Goal: Task Accomplishment & Management: Complete application form

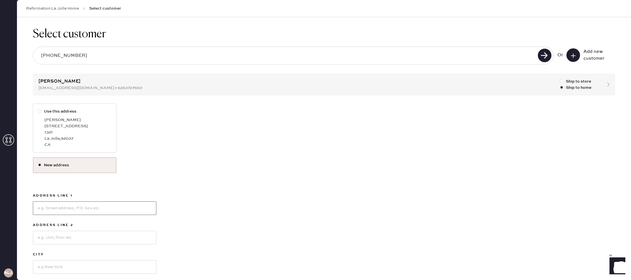
scroll to position [4, 0]
click at [72, 207] on input at bounding box center [94, 207] width 123 height 14
type input "12942 carmel creek"
click at [70, 237] on input at bounding box center [94, 237] width 123 height 14
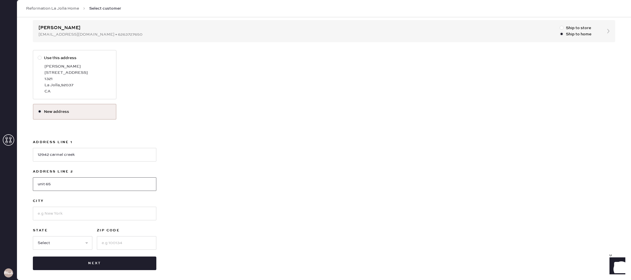
scroll to position [57, 0]
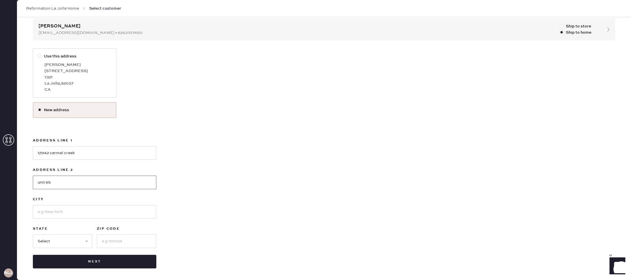
type input "unit 65"
click at [108, 211] on input at bounding box center [94, 212] width 123 height 14
type input "[GEOGRAPHIC_DATA]"
click at [86, 240] on select "Select AK AL AR AZ CA CO CT [GEOGRAPHIC_DATA] DE FL [GEOGRAPHIC_DATA] HI [GEOGR…" at bounding box center [62, 242] width 59 height 14
select select "CA"
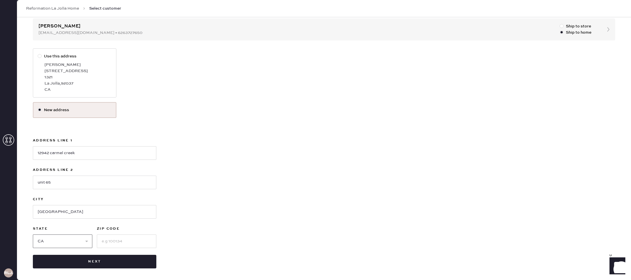
click at [33, 235] on select "Select AK AL AR AZ CA CO CT [GEOGRAPHIC_DATA] DE FL [GEOGRAPHIC_DATA] HI [GEOGR…" at bounding box center [62, 242] width 59 height 14
click at [125, 242] on input at bounding box center [126, 242] width 59 height 14
type input "92130"
click at [77, 258] on button "Next" at bounding box center [94, 262] width 123 height 14
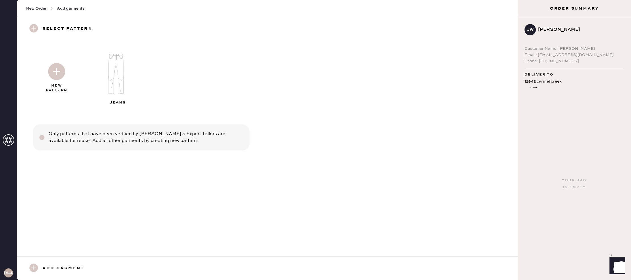
click at [123, 75] on img at bounding box center [118, 74] width 61 height 49
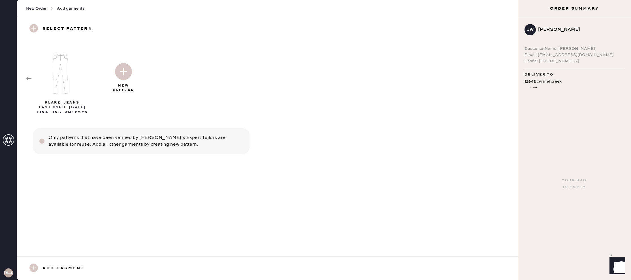
click at [119, 73] on img at bounding box center [123, 71] width 17 height 17
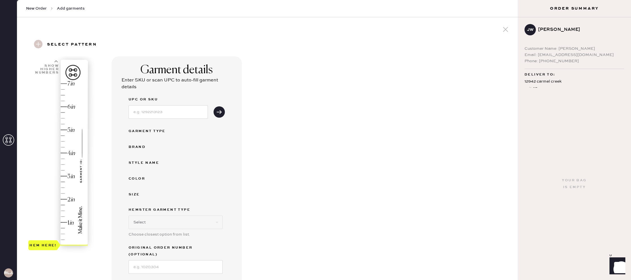
select select "2"
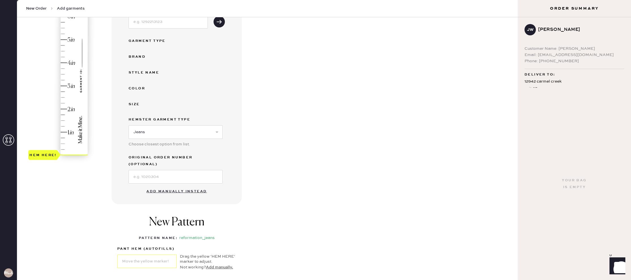
scroll to position [97, 0]
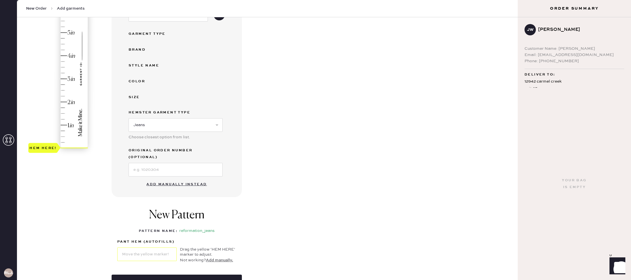
click at [181, 179] on button "Add manually instead" at bounding box center [176, 184] width 67 height 11
select select "2"
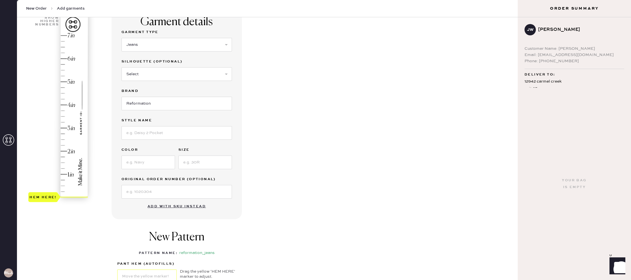
scroll to position [0, 0]
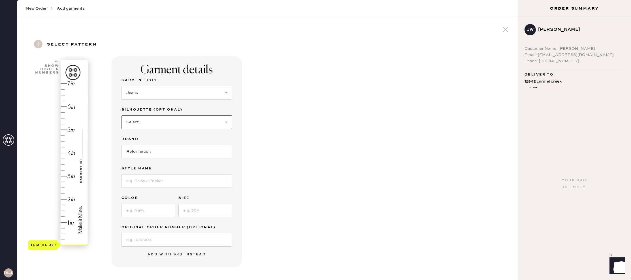
click at [163, 121] on select "Select Shorts Cropped Flare Boot Cut Straight Skinny Other" at bounding box center [176, 123] width 110 height 14
select select "5"
click at [121, 116] on select "Select Shorts Cropped Flare Boot Cut Straight Skinny Other" at bounding box center [176, 123] width 110 height 14
click at [160, 182] on input at bounding box center [176, 181] width 110 height 14
type input "val 90s mid rise"
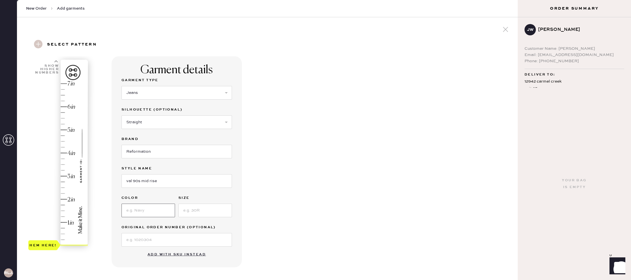
click at [154, 206] on input at bounding box center [148, 211] width 54 height 14
type input "pelican"
click at [211, 210] on input at bounding box center [205, 211] width 54 height 14
type input "26"
type input "4.5"
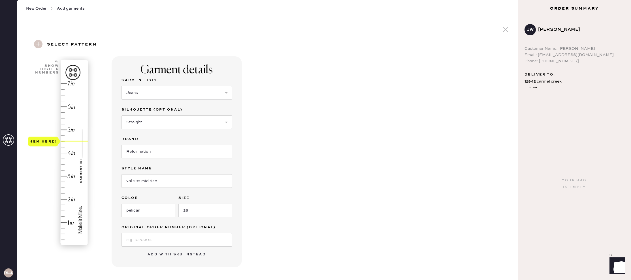
click at [65, 140] on div "Hem here!" at bounding box center [58, 164] width 60 height 167
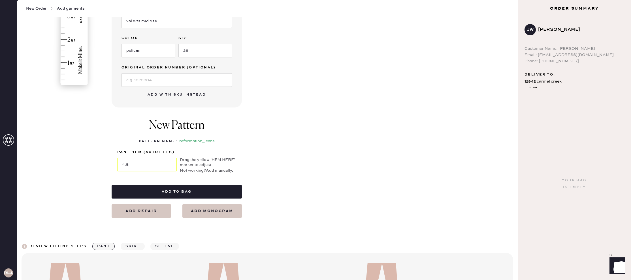
scroll to position [196, 0]
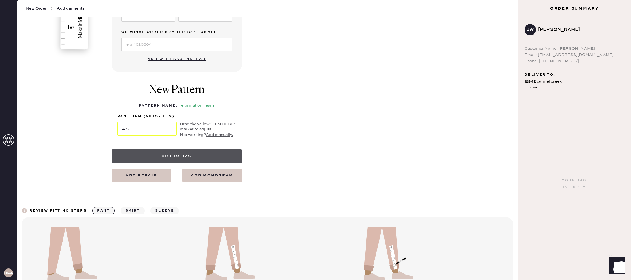
click at [201, 157] on button "Add to bag" at bounding box center [177, 156] width 130 height 14
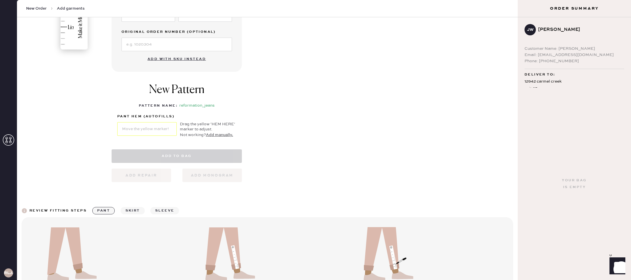
select select "2"
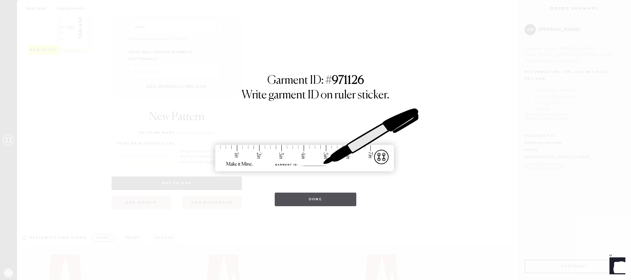
click at [296, 193] on button "Done" at bounding box center [316, 200] width 82 height 14
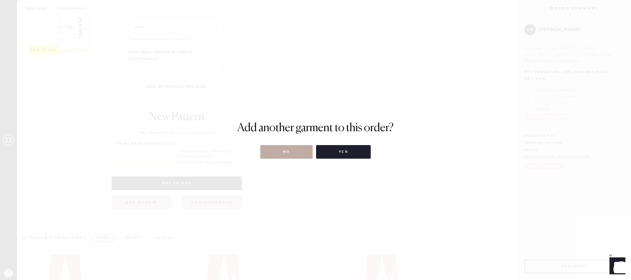
click at [306, 154] on button "No" at bounding box center [286, 152] width 52 height 14
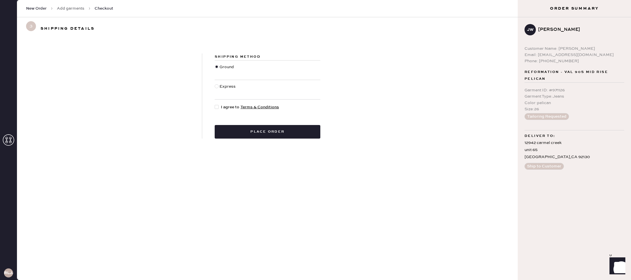
drag, startPoint x: 219, startPoint y: 108, endPoint x: 236, endPoint y: 120, distance: 20.8
click at [219, 108] on div at bounding box center [218, 107] width 6 height 6
click at [215, 104] on input "I agree to Terms & Conditions" at bounding box center [215, 104] width 0 height 0
checkbox input "true"
click at [256, 138] on button "Place order" at bounding box center [268, 132] width 106 height 14
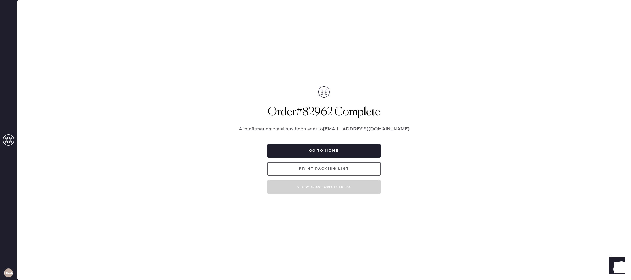
click at [313, 169] on button "Print Packing List" at bounding box center [323, 169] width 113 height 14
drag, startPoint x: 305, startPoint y: 153, endPoint x: 295, endPoint y: 152, distance: 10.0
click at [304, 153] on button "Go to home" at bounding box center [323, 151] width 113 height 14
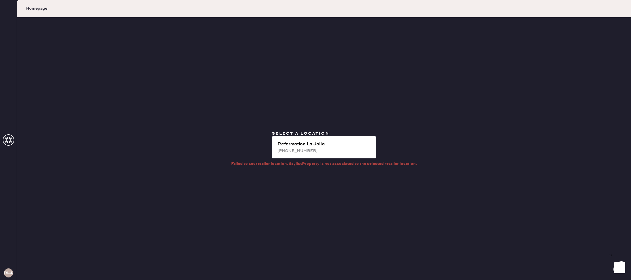
click at [10, 139] on use at bounding box center [8, 139] width 11 height 11
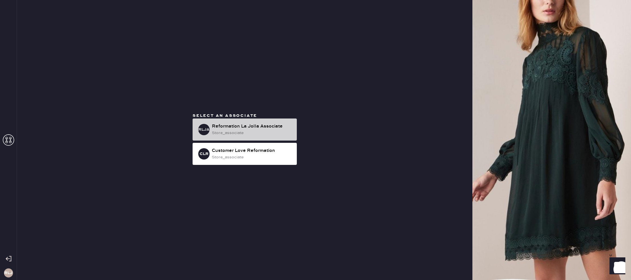
click at [256, 121] on div "RLJA Reformation La Jolla Associate store_associate" at bounding box center [245, 130] width 104 height 22
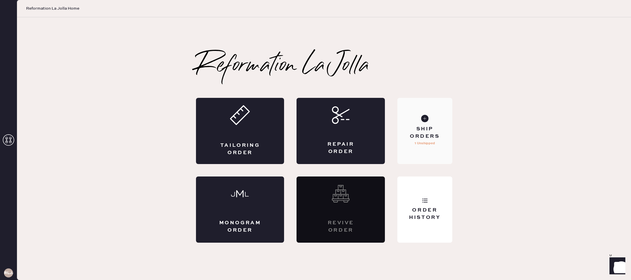
click at [433, 144] on p "1 Unshipped" at bounding box center [424, 143] width 20 height 7
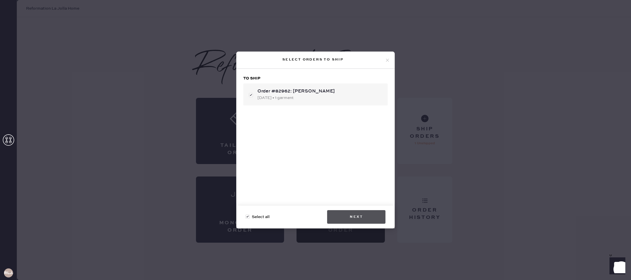
click at [365, 219] on button "Next" at bounding box center [356, 217] width 58 height 14
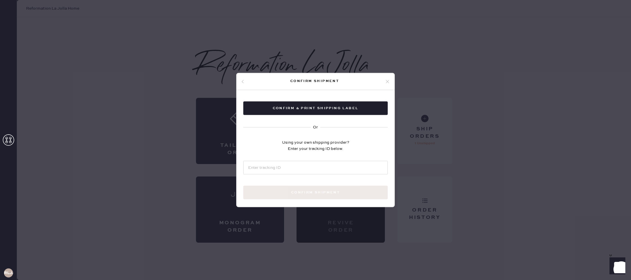
click at [378, 98] on div "Confirm & Print shipping label Or Using your own shipping provider? Enter your …" at bounding box center [315, 157] width 158 height 134
click at [388, 81] on icon at bounding box center [387, 81] width 5 height 5
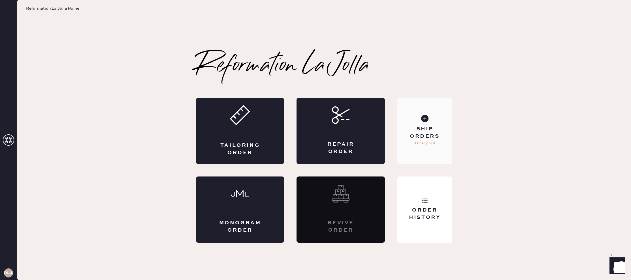
click at [424, 140] on div "Ship Orders" at bounding box center [425, 133] width 46 height 14
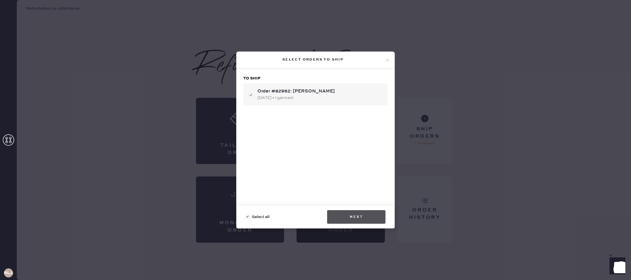
click at [350, 219] on button "Next" at bounding box center [356, 217] width 58 height 14
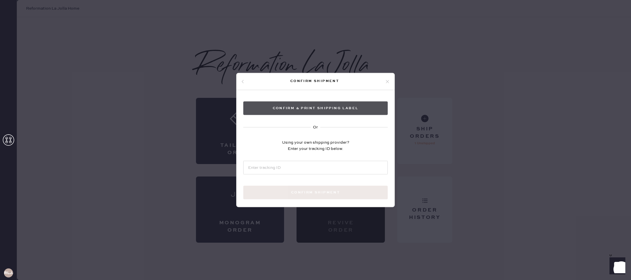
click at [324, 105] on button "Confirm & Print shipping label" at bounding box center [315, 109] width 144 height 14
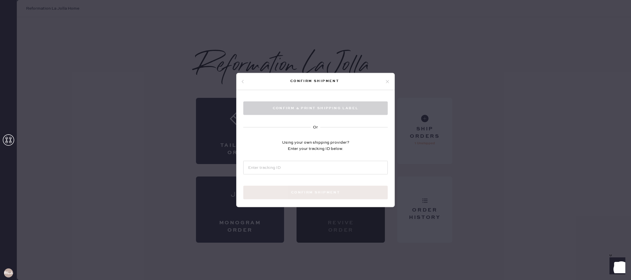
click at [388, 81] on icon at bounding box center [387, 81] width 5 height 5
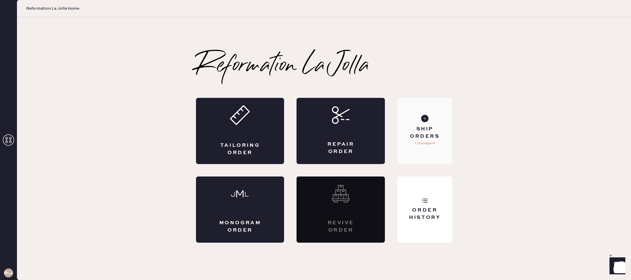
click at [415, 140] on div "Ship Orders" at bounding box center [425, 133] width 46 height 14
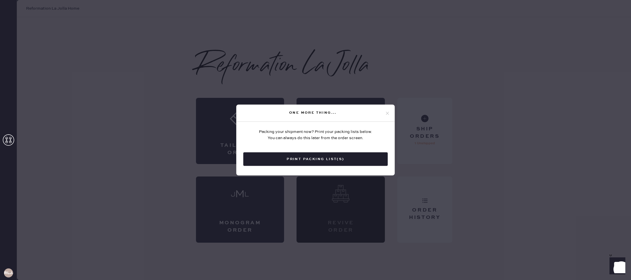
click at [388, 114] on icon at bounding box center [387, 113] width 5 height 5
